Goal: Task Accomplishment & Management: Manage account settings

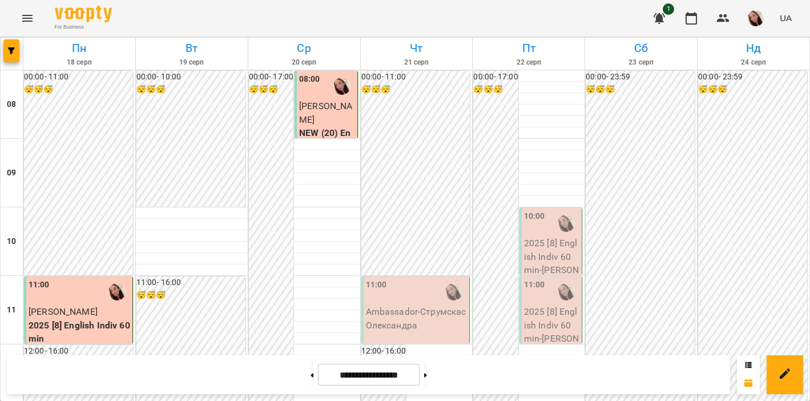
scroll to position [619, 0]
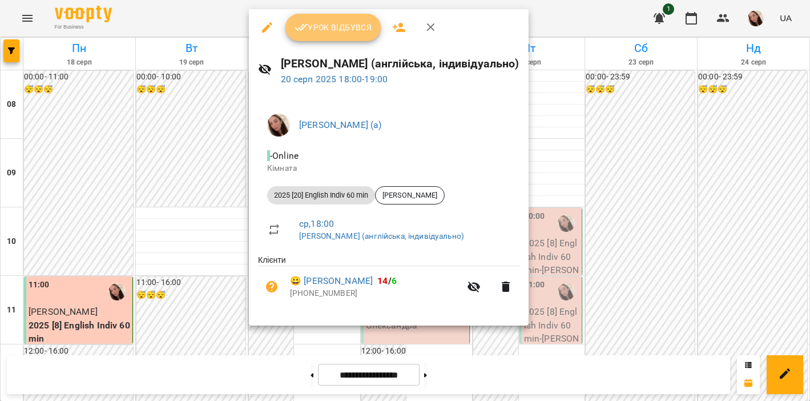
click at [316, 21] on span "Урок відбувся" at bounding box center [334, 28] width 78 height 14
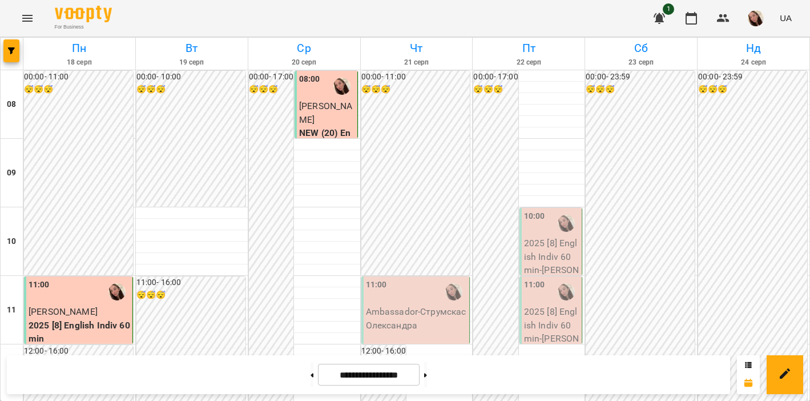
scroll to position [599, 0]
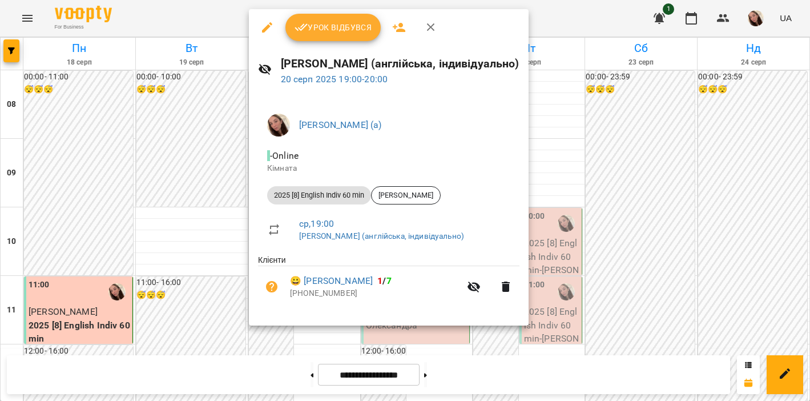
click at [308, 29] on span "Урок відбувся" at bounding box center [334, 28] width 78 height 14
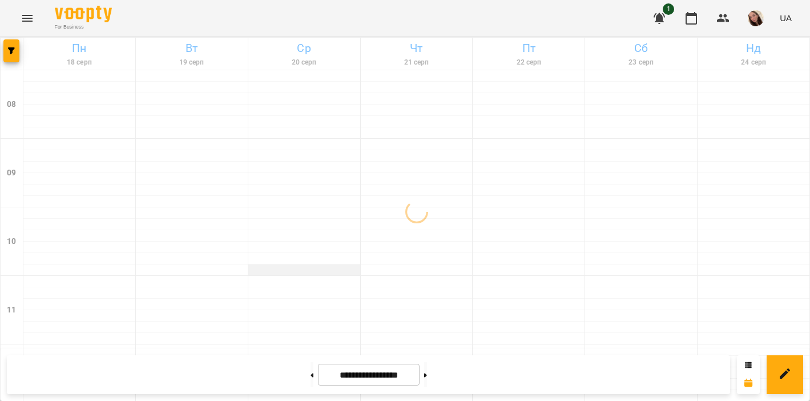
scroll to position [749, 0]
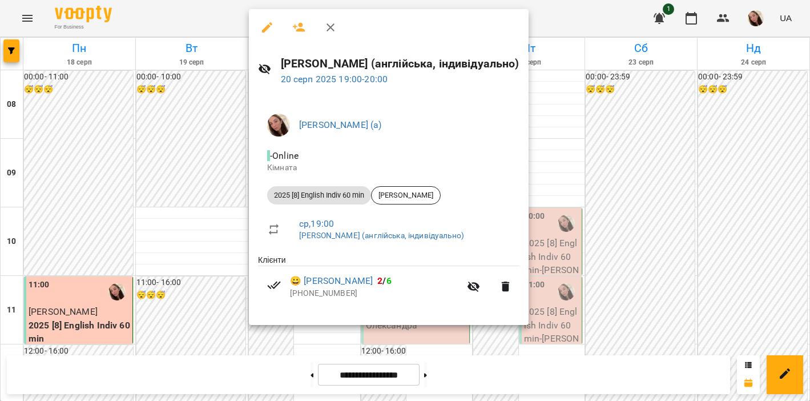
click at [179, 231] on div at bounding box center [405, 200] width 810 height 401
